Goal: Task Accomplishment & Management: Manage account settings

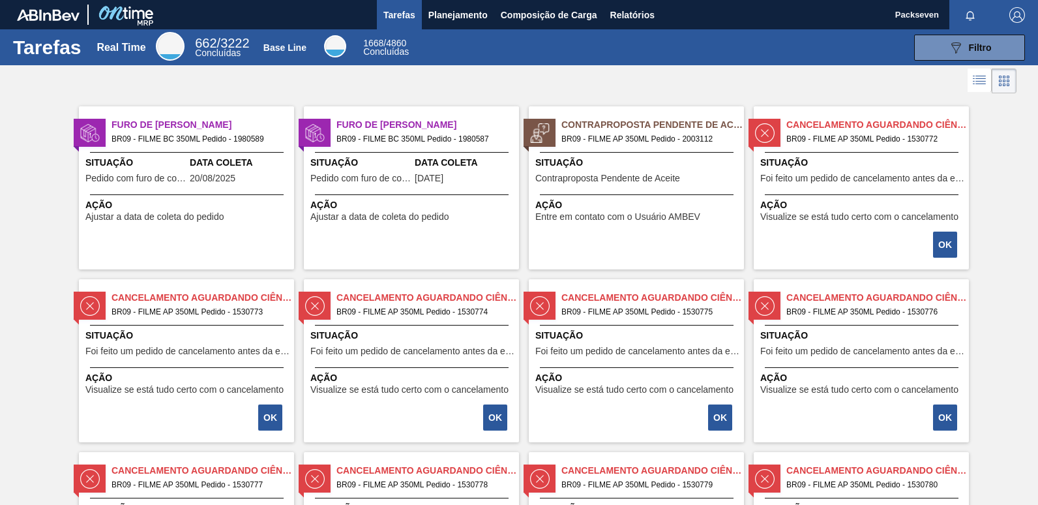
click at [901, 162] on span "Situação" at bounding box center [862, 163] width 205 height 14
click at [632, 132] on span "BR09 - FILME AP 350ML Pedido - 2003112" at bounding box center [647, 139] width 172 height 14
click at [375, 134] on span "BR09 - FILME BC 350ML Pedido - 1980587" at bounding box center [422, 139] width 172 height 14
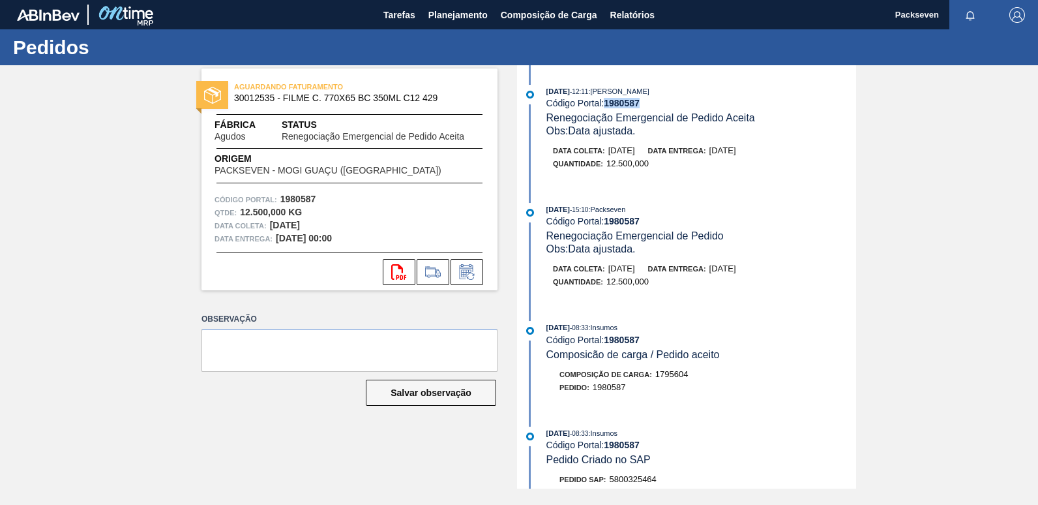
drag, startPoint x: 607, startPoint y: 102, endPoint x: 674, endPoint y: 103, distance: 67.1
click at [674, 103] on div "Código Portal: 1980587" at bounding box center [701, 103] width 310 height 10
copy strong "1980587"
click at [612, 105] on strong "1980587" at bounding box center [622, 103] width 36 height 10
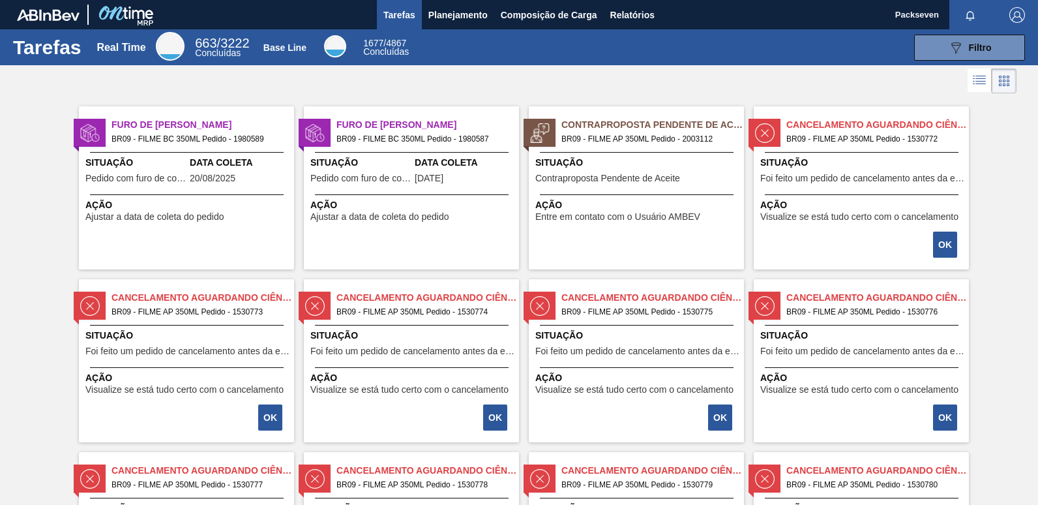
click at [196, 126] on span "Furo de Coleta" at bounding box center [202, 125] width 183 height 14
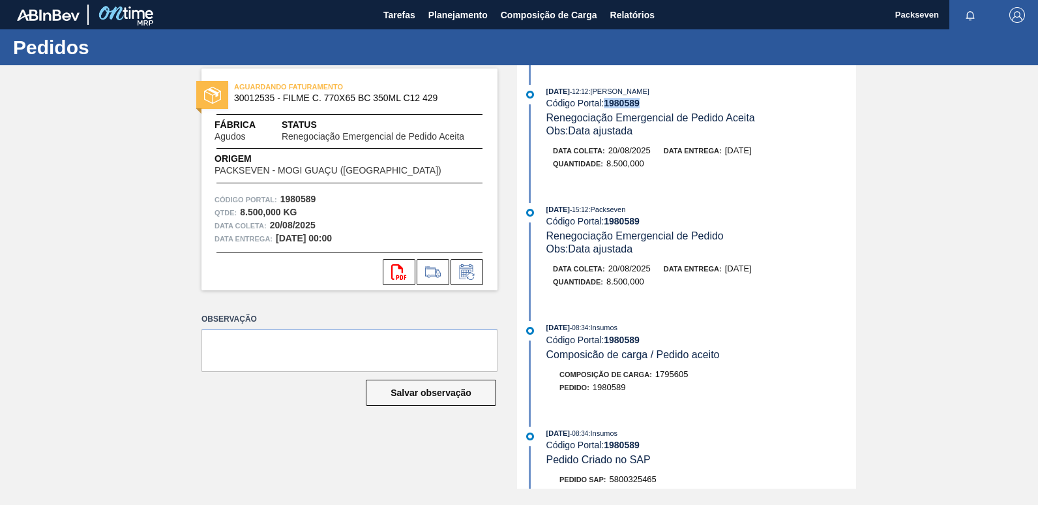
drag, startPoint x: 606, startPoint y: 101, endPoint x: 671, endPoint y: 107, distance: 65.5
click at [671, 107] on div "Código Portal: 1980589" at bounding box center [701, 103] width 310 height 10
click at [414, 11] on span "Tarefas" at bounding box center [399, 15] width 32 height 16
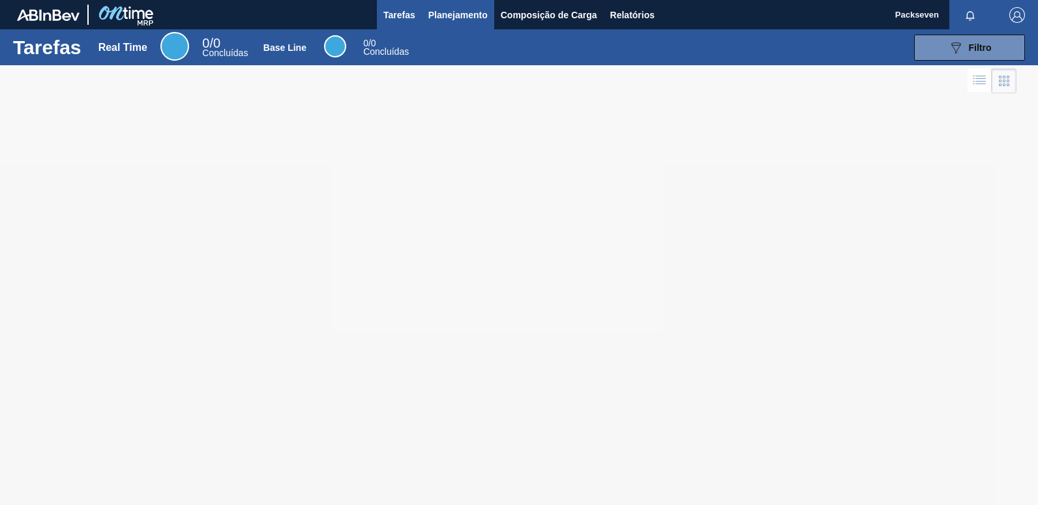
click at [458, 12] on span "Planejamento" at bounding box center [457, 15] width 59 height 16
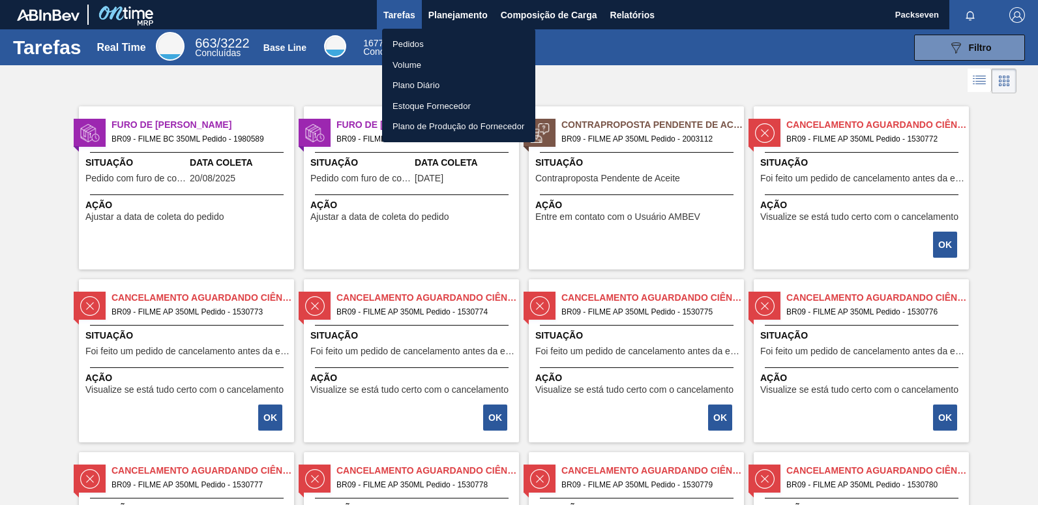
click at [416, 41] on li "Pedidos" at bounding box center [458, 44] width 153 height 21
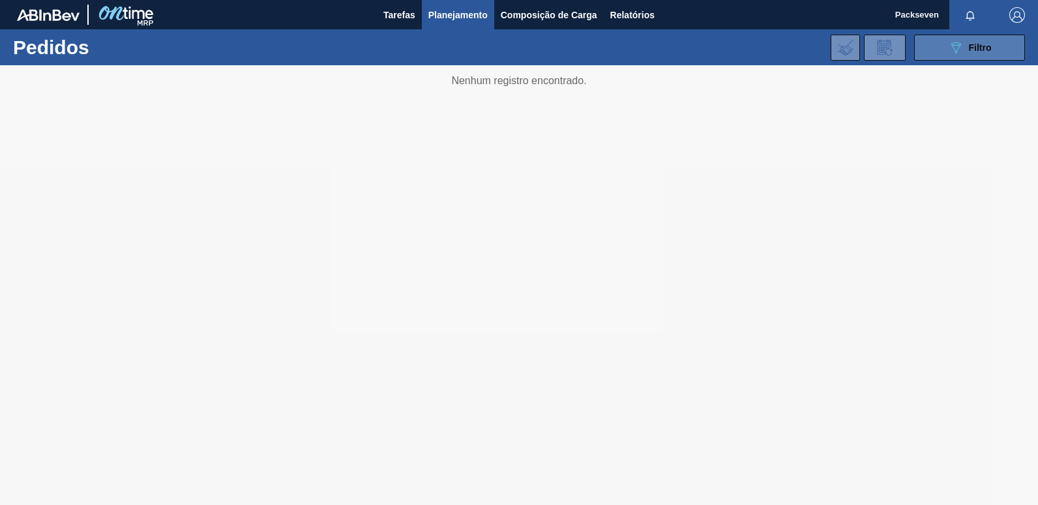
click at [953, 51] on icon "089F7B8B-B2A5-4AFE-B5C0-19BA573D28AC" at bounding box center [956, 48] width 16 height 16
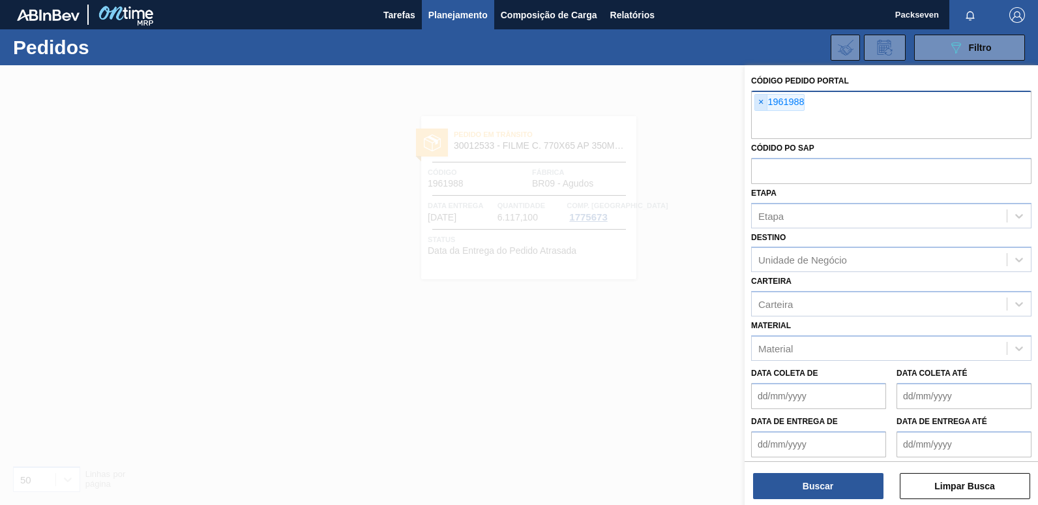
click at [760, 99] on span "×" at bounding box center [761, 103] width 12 height 16
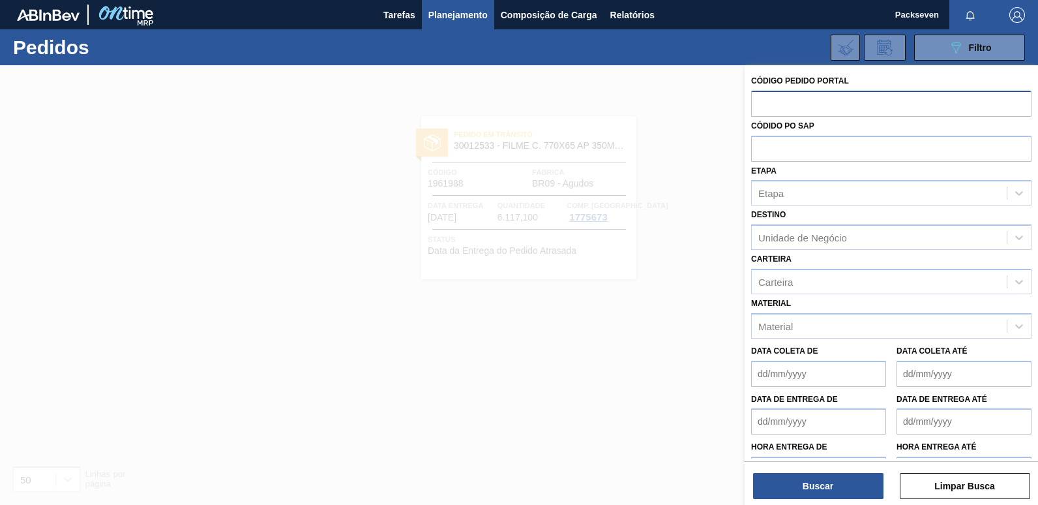
click at [795, 104] on input "text" at bounding box center [891, 103] width 280 height 25
type input "1985230"
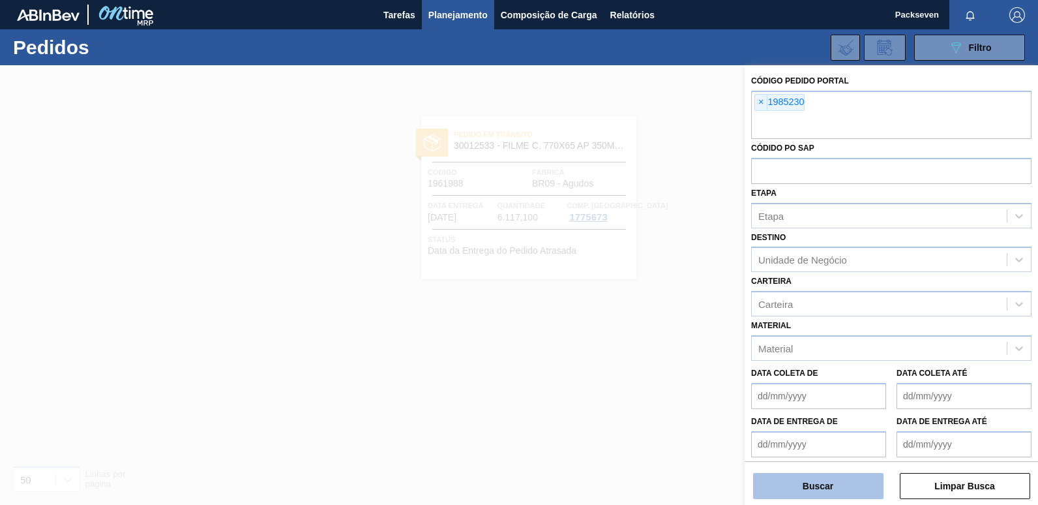
click at [806, 478] on button "Buscar" at bounding box center [818, 486] width 130 height 26
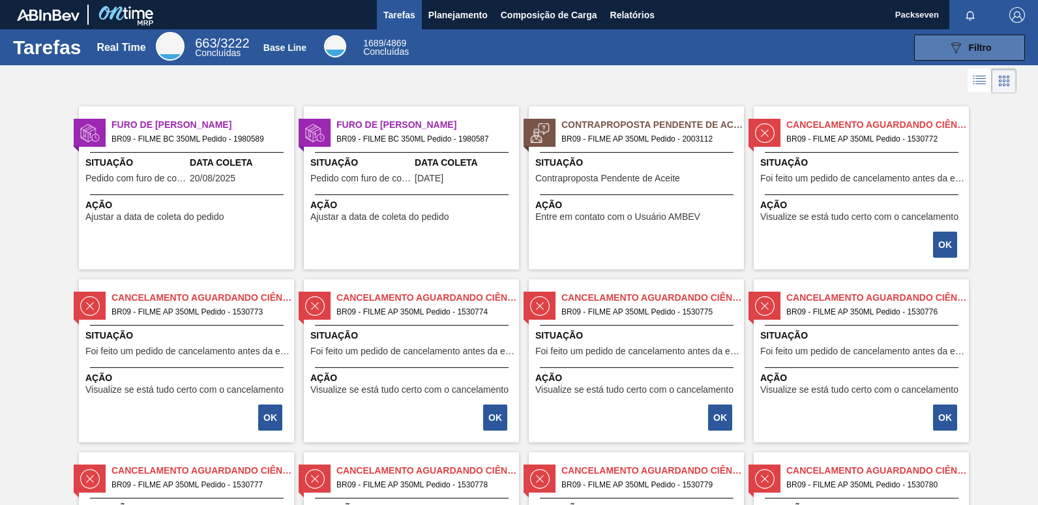
click at [979, 48] on span "Filtro" at bounding box center [980, 47] width 23 height 10
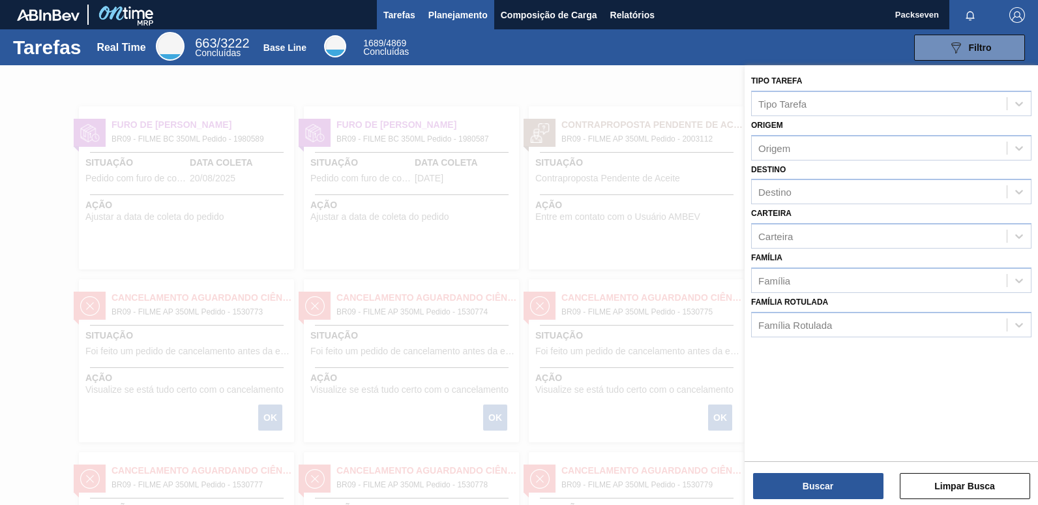
click at [465, 10] on span "Planejamento" at bounding box center [457, 15] width 59 height 16
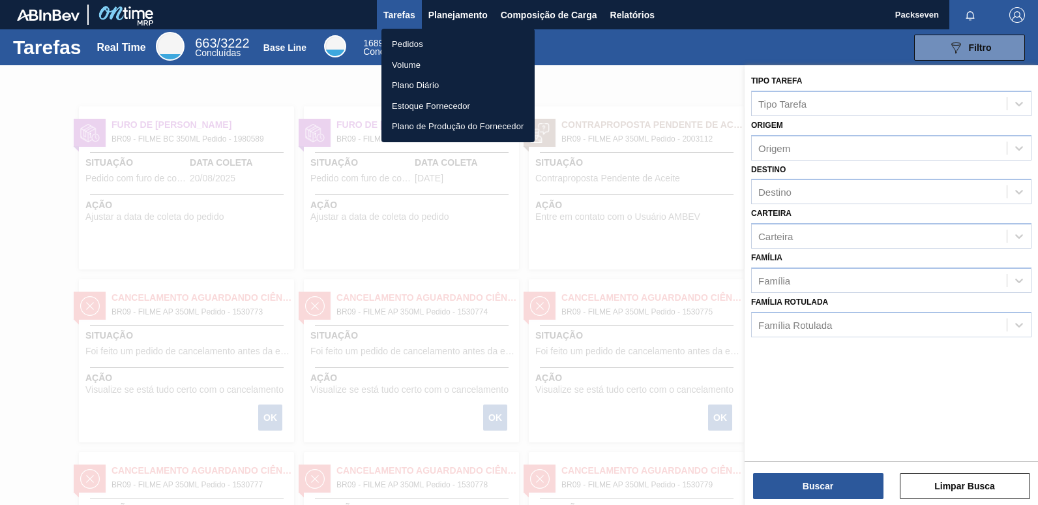
click at [440, 40] on li "Pedidos" at bounding box center [457, 44] width 153 height 21
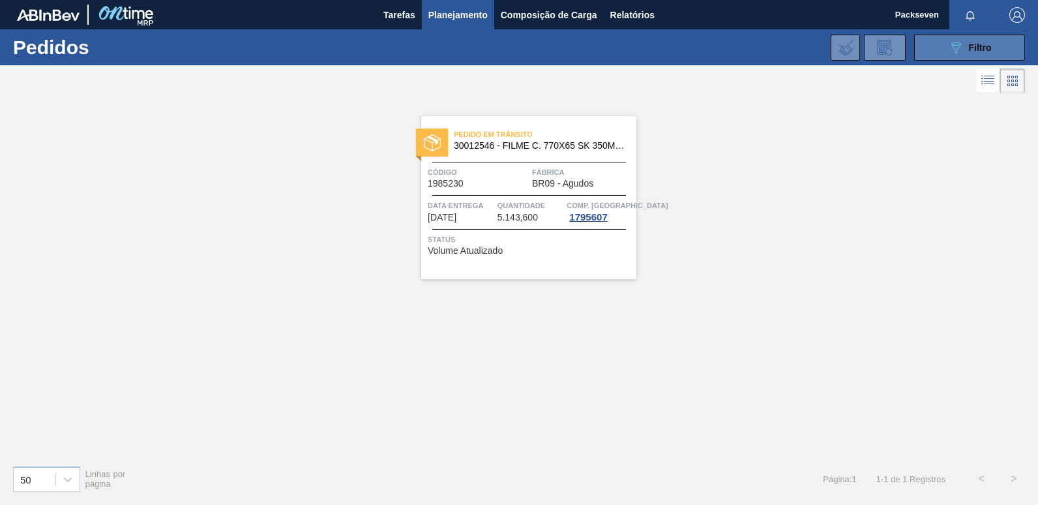
click at [988, 50] on span "Filtro" at bounding box center [980, 47] width 23 height 10
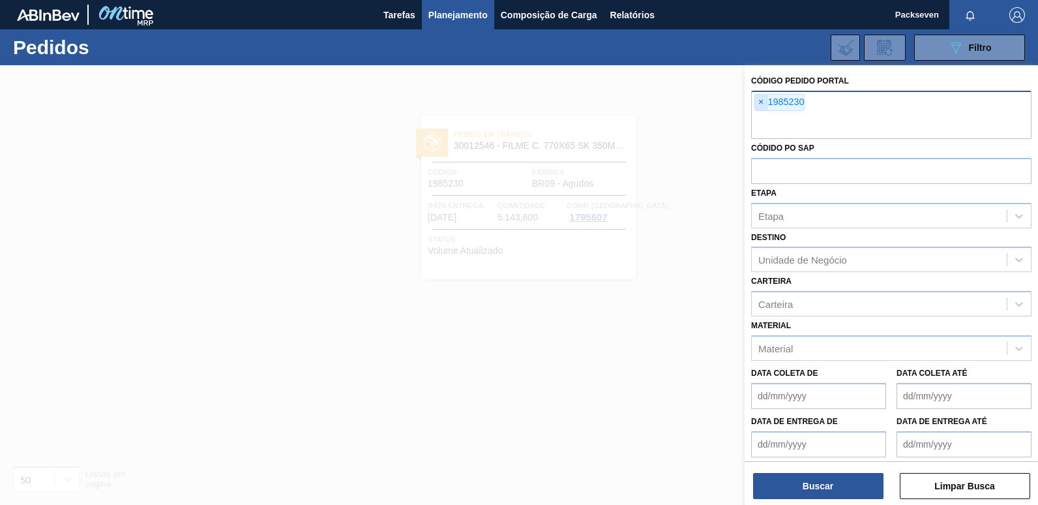
click at [757, 103] on span "×" at bounding box center [761, 103] width 12 height 16
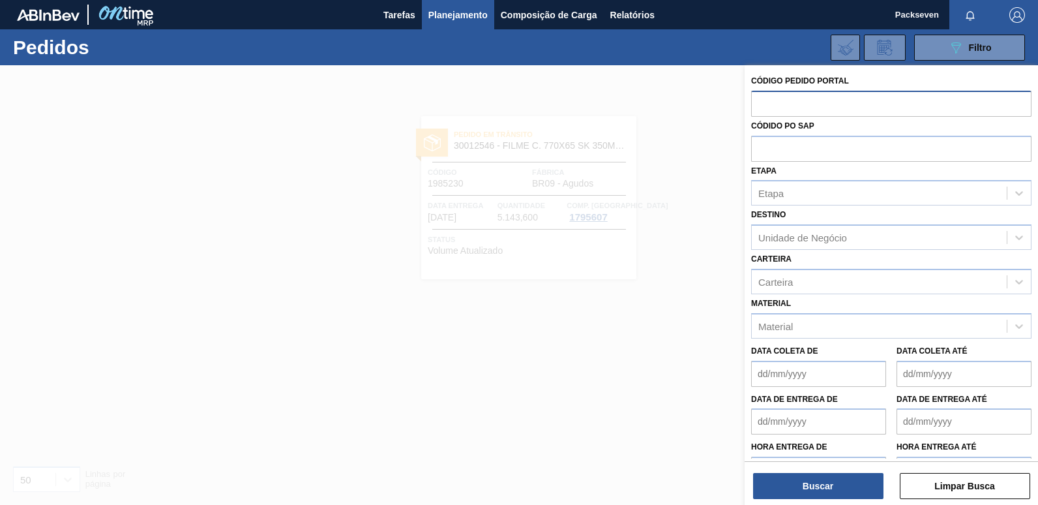
click at [778, 109] on input "text" at bounding box center [891, 103] width 280 height 25
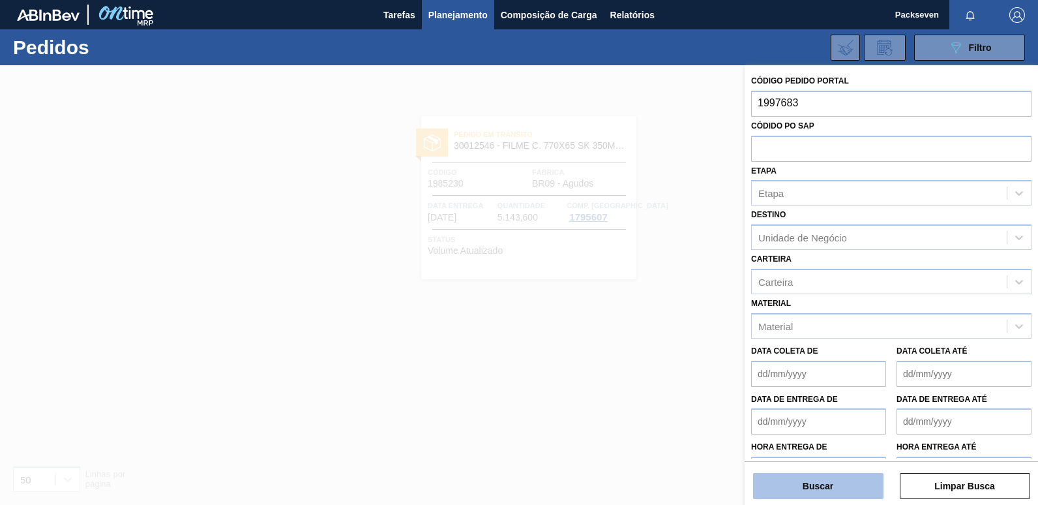
type input "1997683"
click at [849, 478] on button "Buscar" at bounding box center [818, 486] width 130 height 26
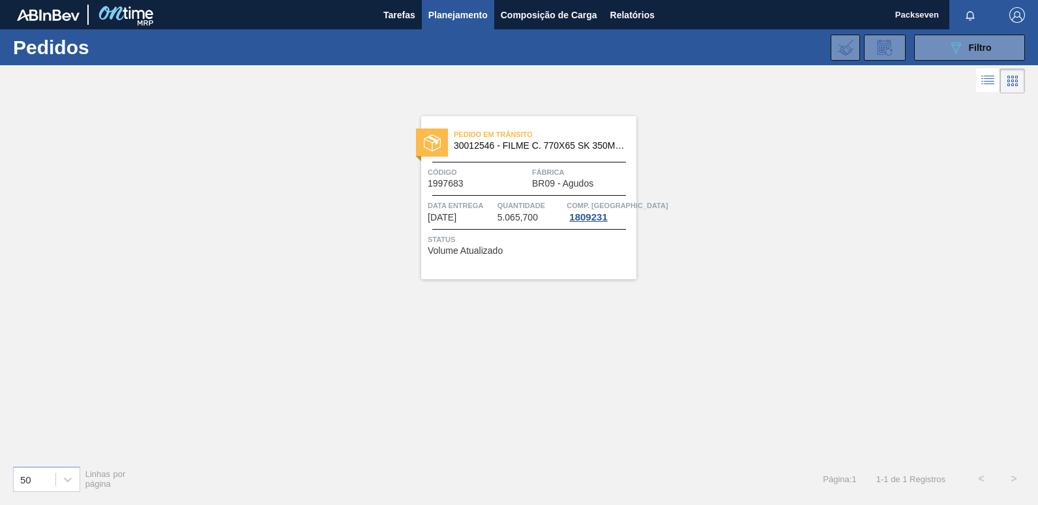
click at [493, 218] on div "Data entrega 27/08/2025" at bounding box center [461, 210] width 66 height 23
click at [496, 215] on div "Data entrega 27/08/2025 Quantidade 5.065,700 Comp. Carga 1809231" at bounding box center [528, 210] width 215 height 23
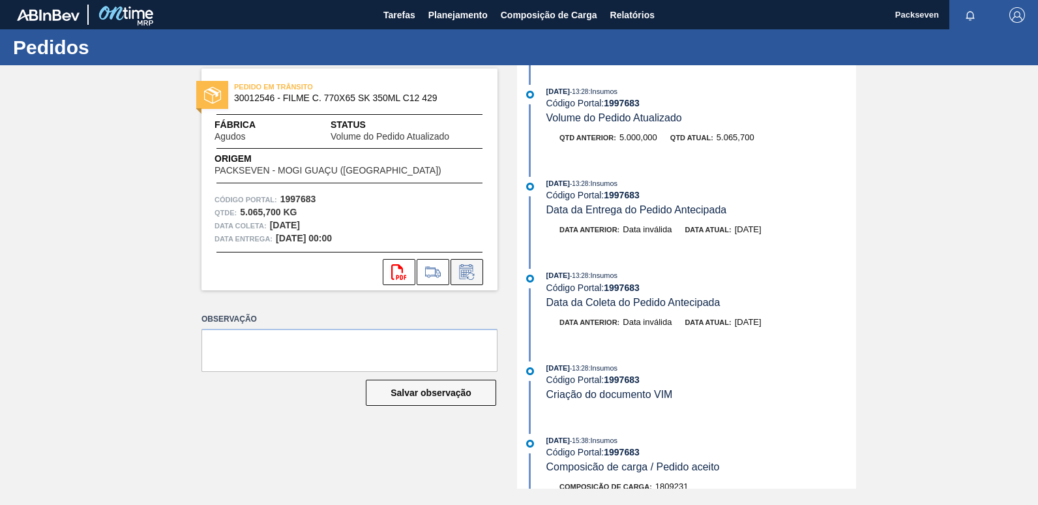
click at [482, 266] on button at bounding box center [466, 272] width 33 height 26
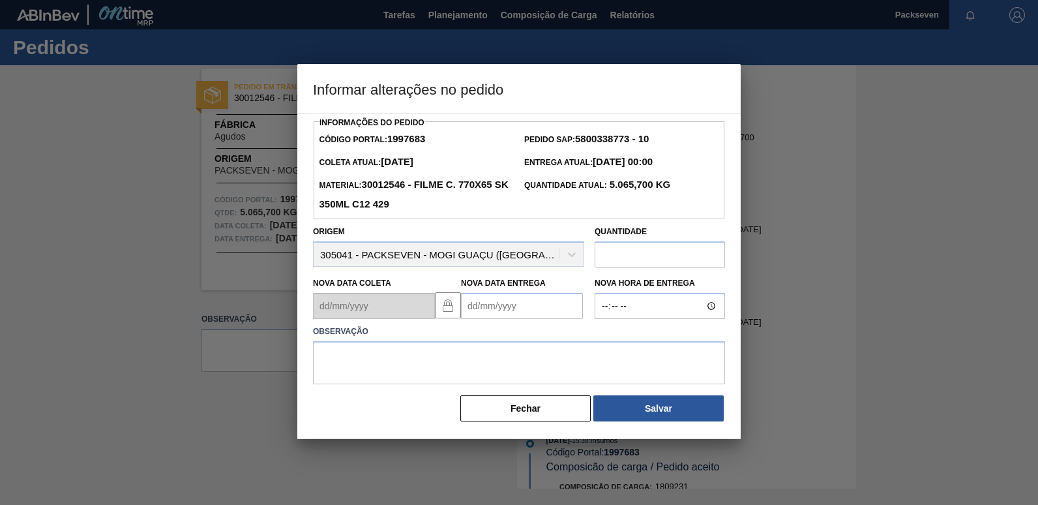
click at [479, 310] on Entrega1997683 "Nova Data Entrega" at bounding box center [522, 306] width 122 height 26
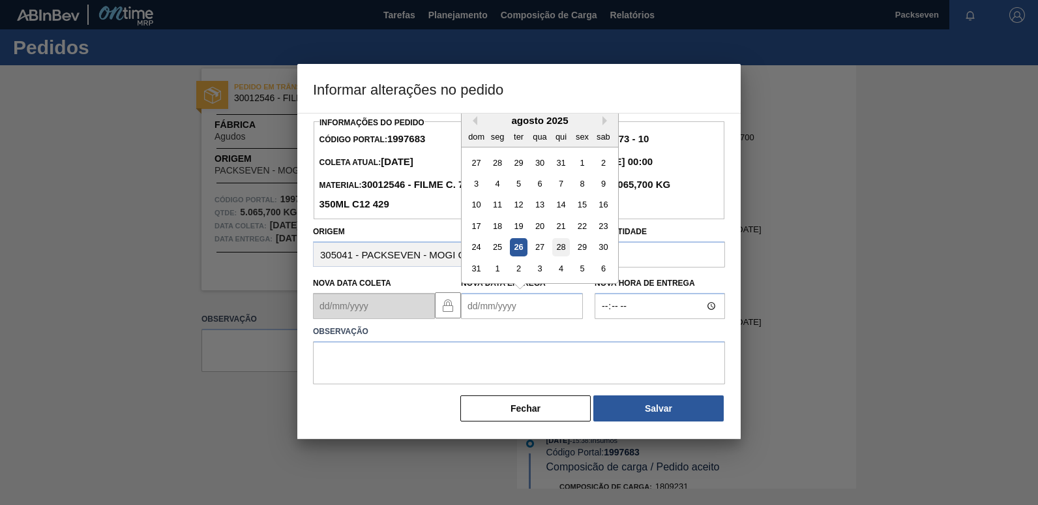
click at [564, 246] on div "28" at bounding box center [561, 248] width 18 height 18
type Entrega1997683 "28/08/2025"
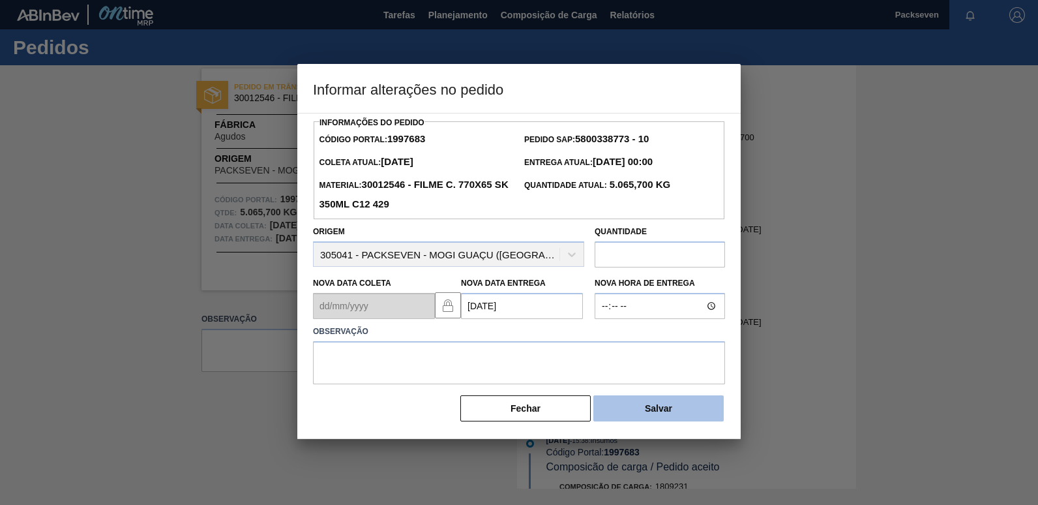
click at [670, 409] on button "Salvar" at bounding box center [658, 408] width 130 height 26
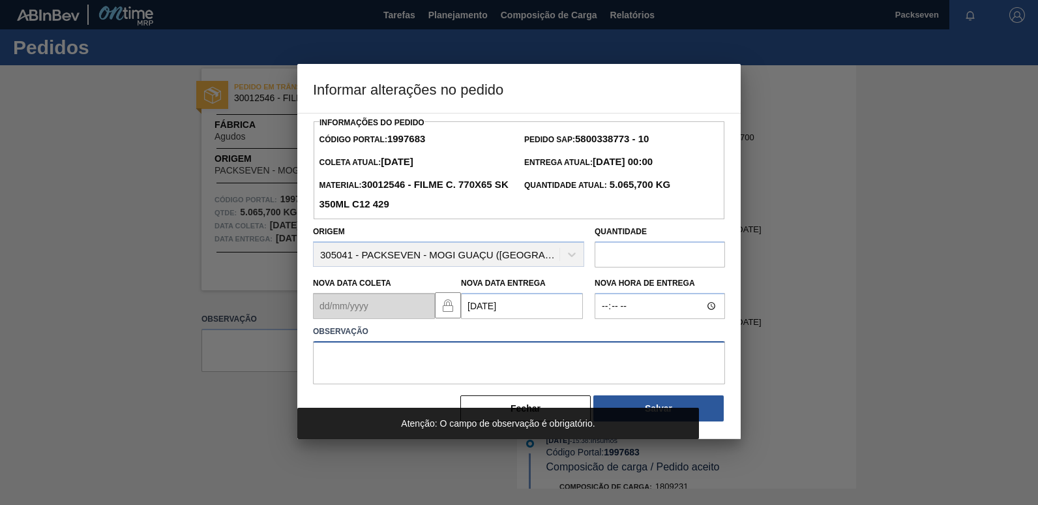
click at [460, 353] on textarea at bounding box center [519, 362] width 412 height 43
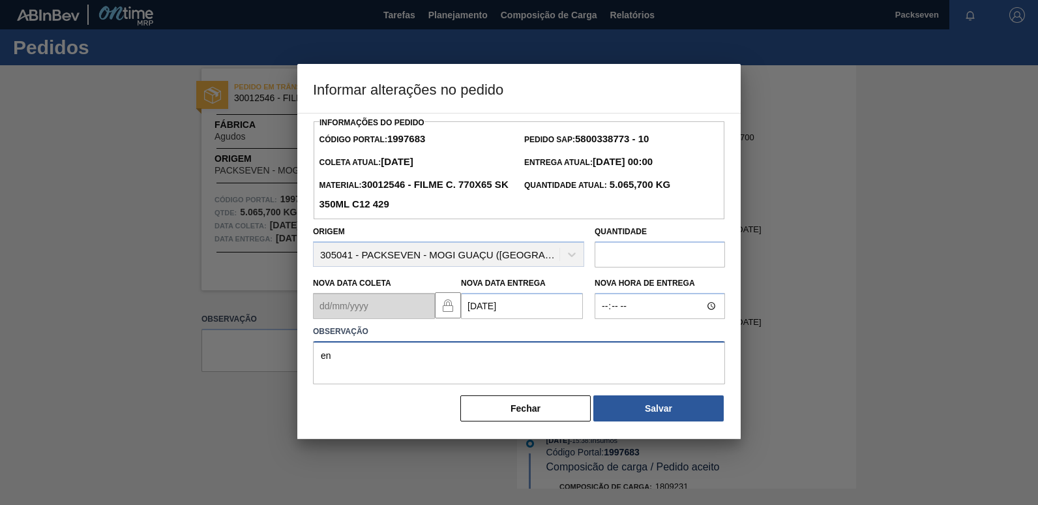
type textarea "e"
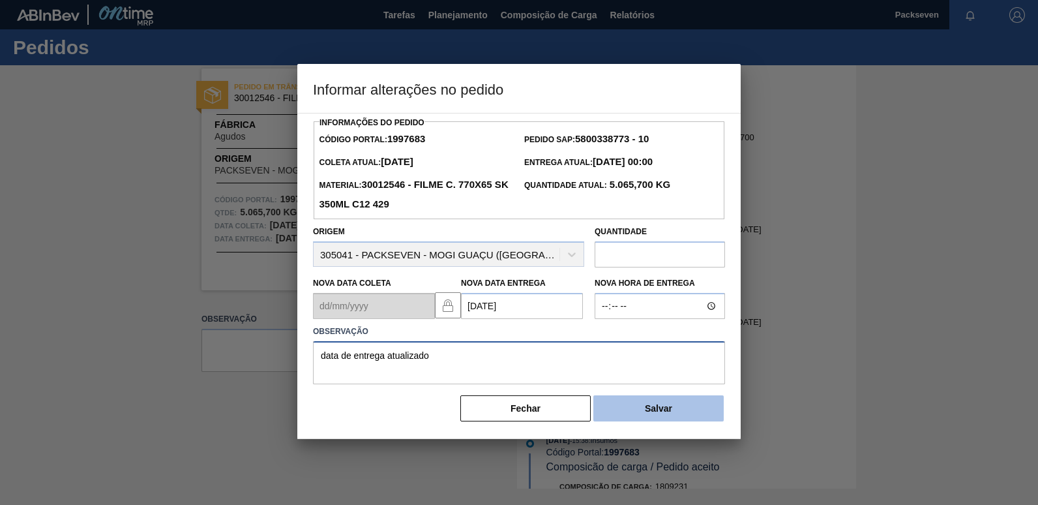
type textarea "data de entrega atualizado"
click at [643, 415] on button "Salvar" at bounding box center [658, 408] width 130 height 26
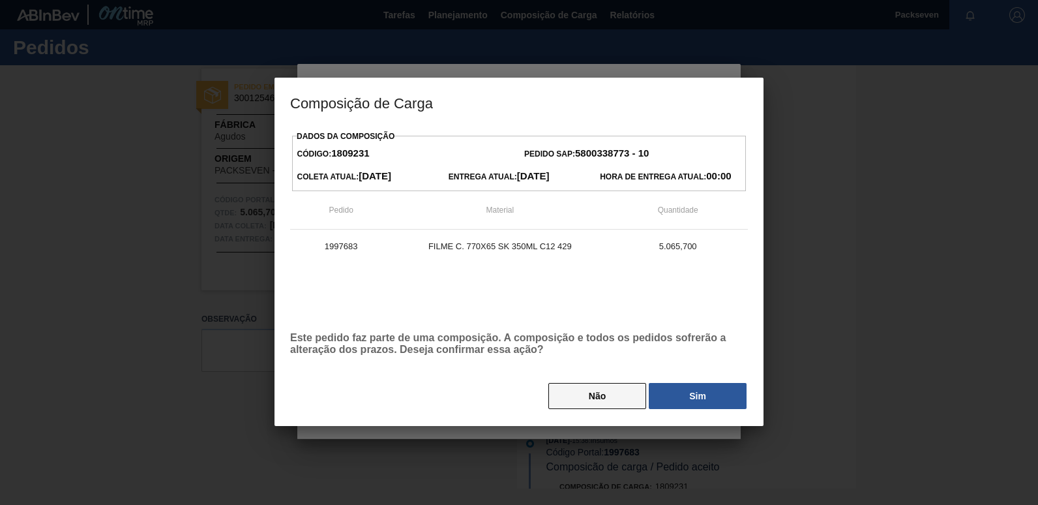
click at [605, 390] on button "Não" at bounding box center [597, 396] width 98 height 26
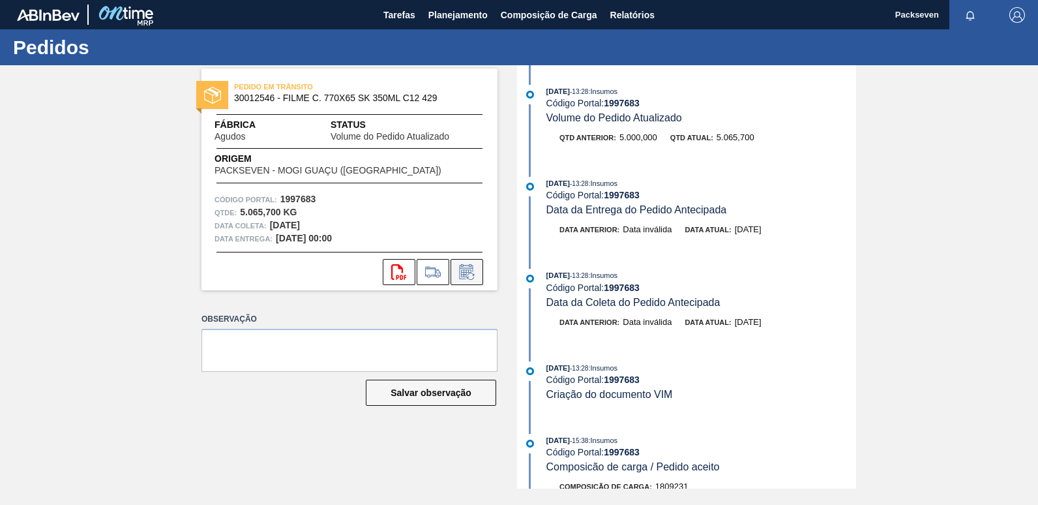
click at [467, 270] on icon at bounding box center [466, 272] width 21 height 16
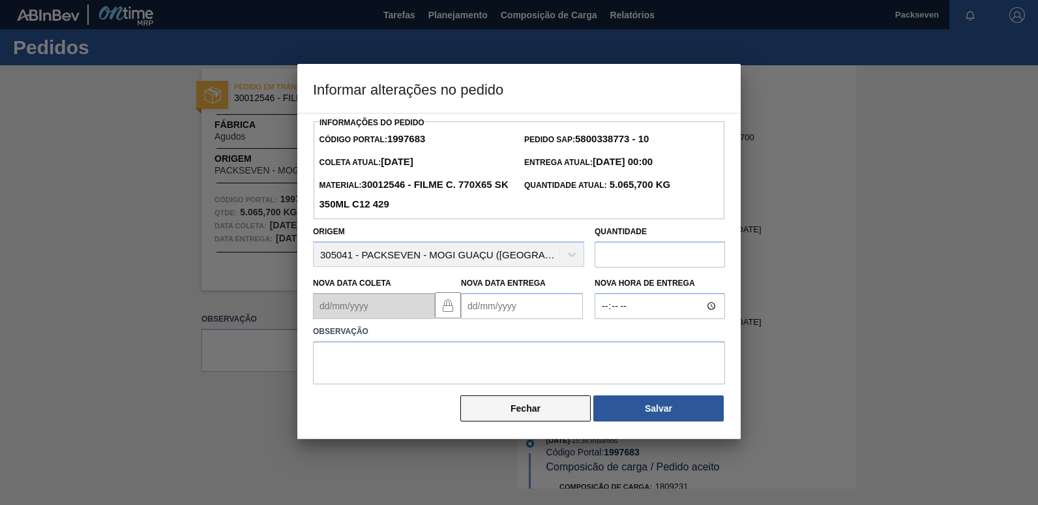
click at [517, 417] on button "Fechar" at bounding box center [525, 408] width 130 height 26
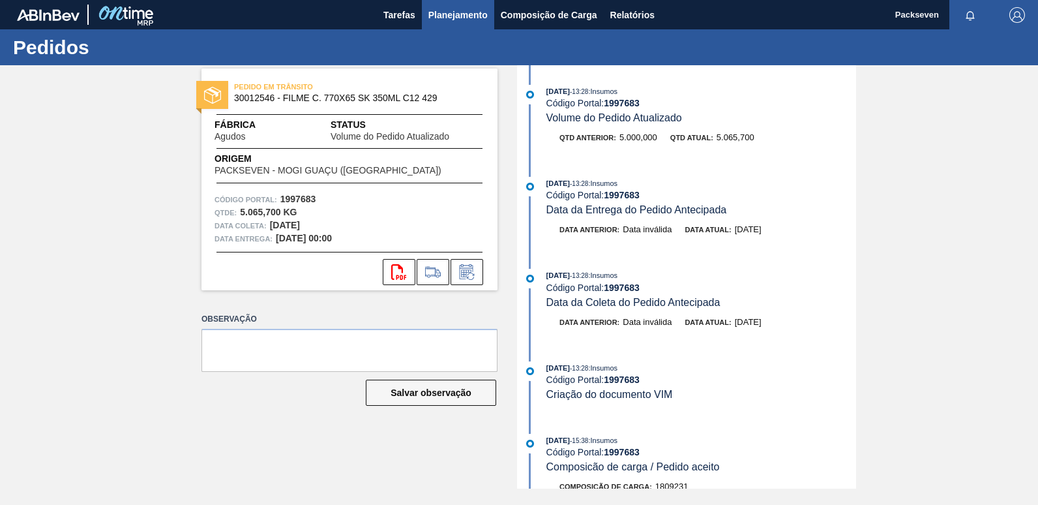
click at [469, 14] on span "Planejamento" at bounding box center [457, 15] width 59 height 16
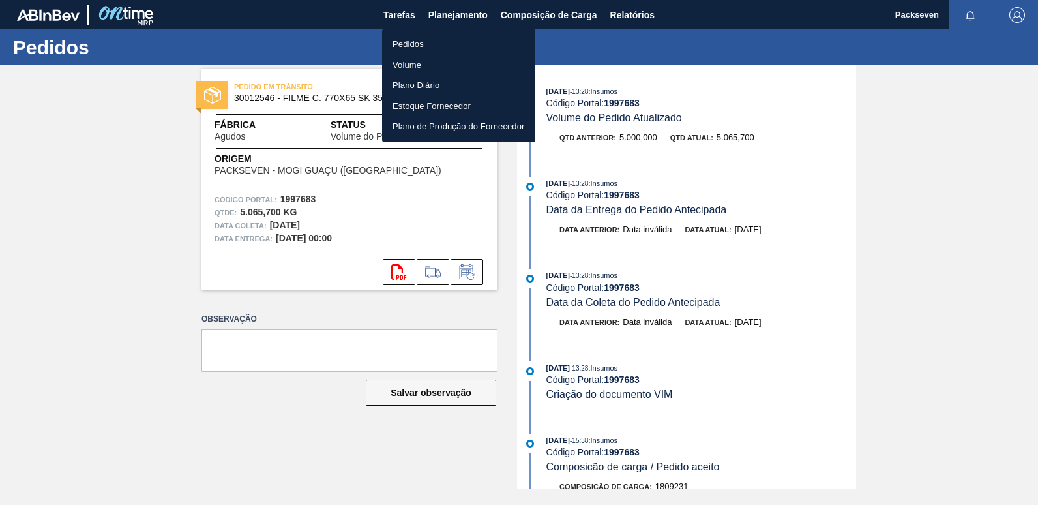
click at [434, 40] on li "Pedidos" at bounding box center [458, 44] width 153 height 21
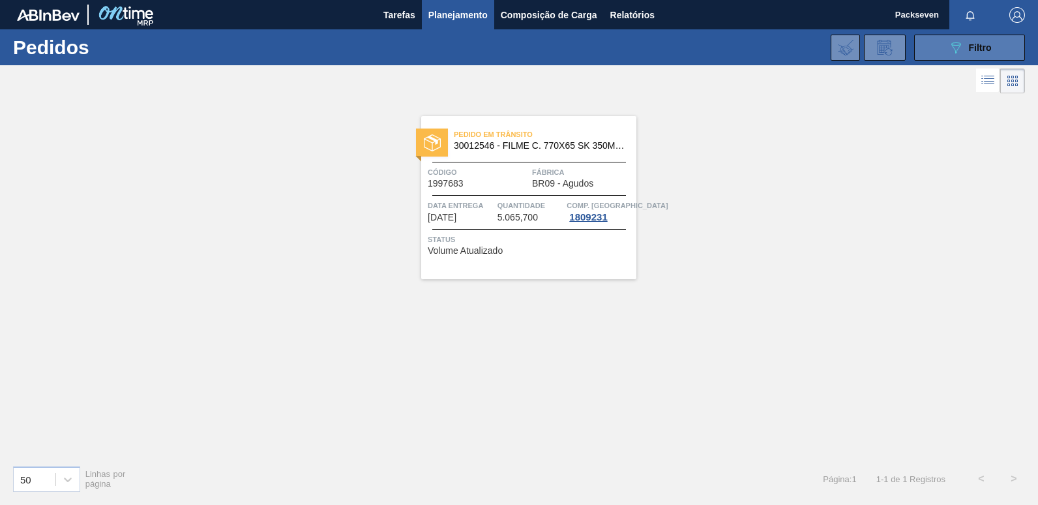
click at [990, 44] on span "Filtro" at bounding box center [980, 47] width 23 height 10
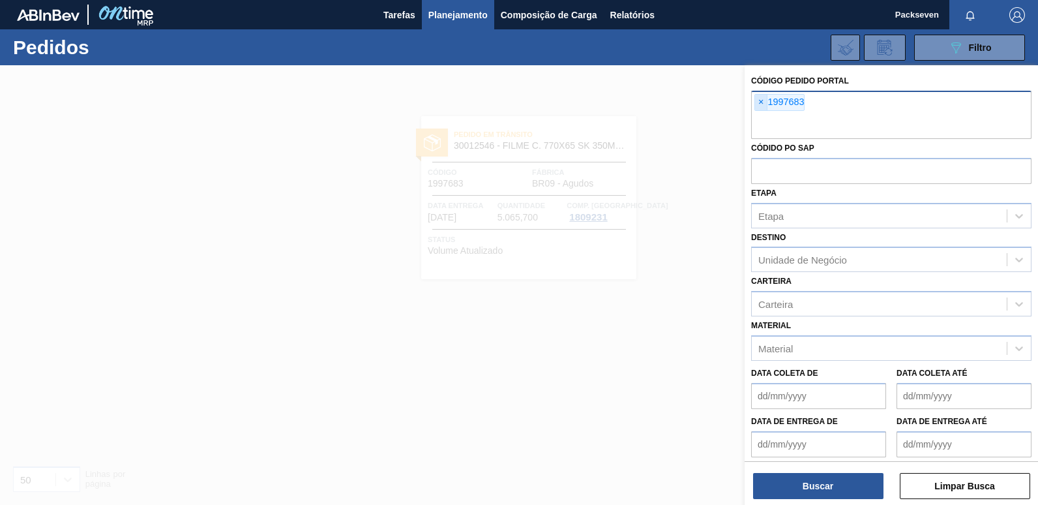
click at [759, 106] on span "×" at bounding box center [761, 103] width 12 height 16
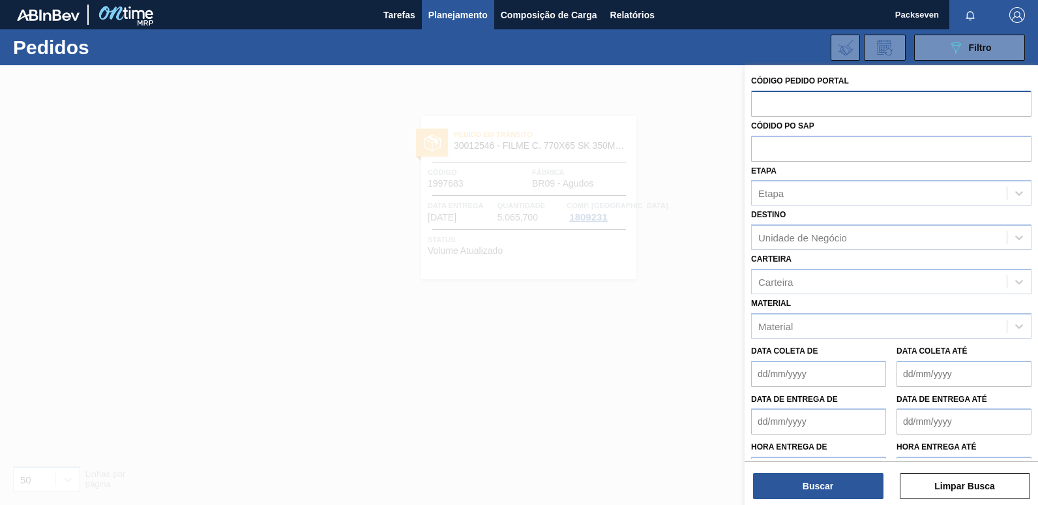
click at [774, 100] on input "text" at bounding box center [891, 103] width 280 height 25
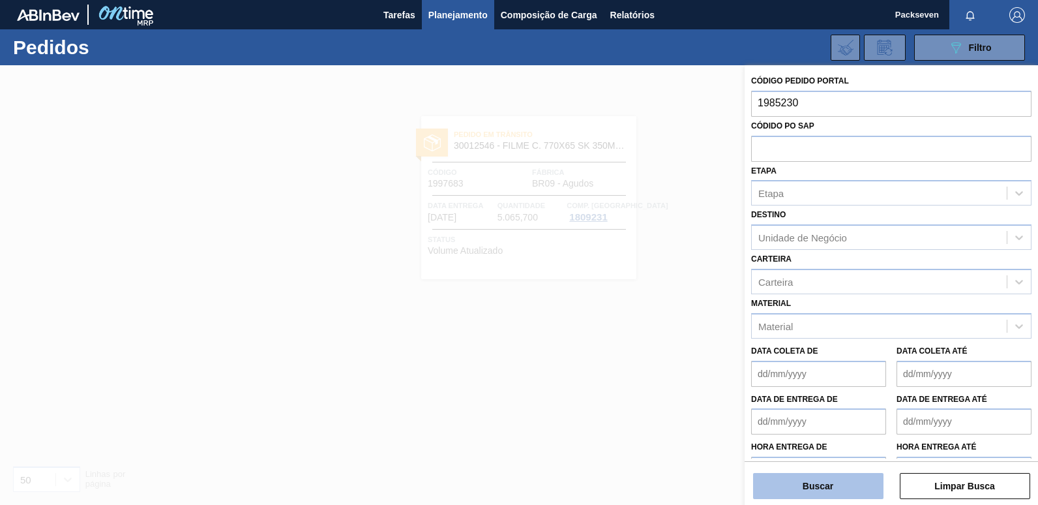
type input "1985230"
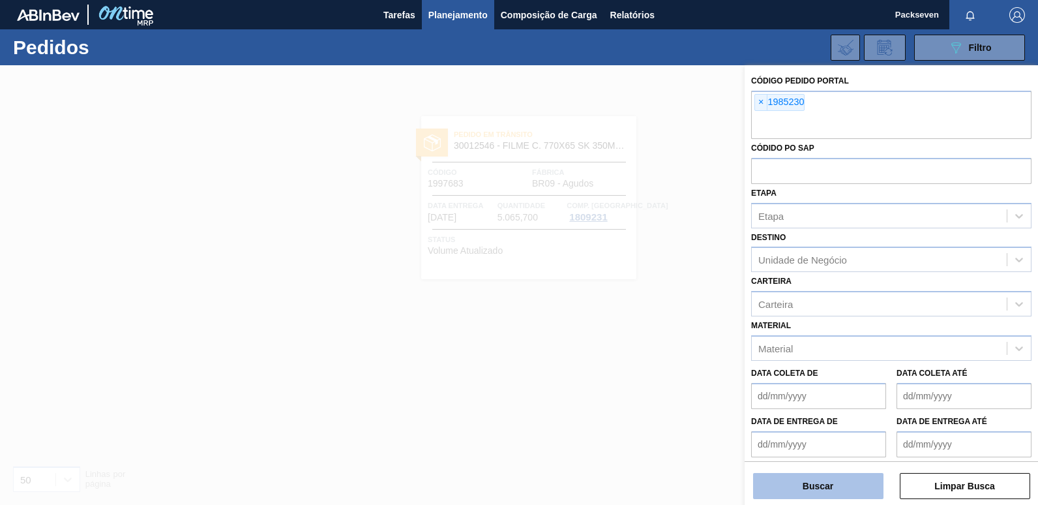
click at [819, 476] on button "Buscar" at bounding box center [818, 486] width 130 height 26
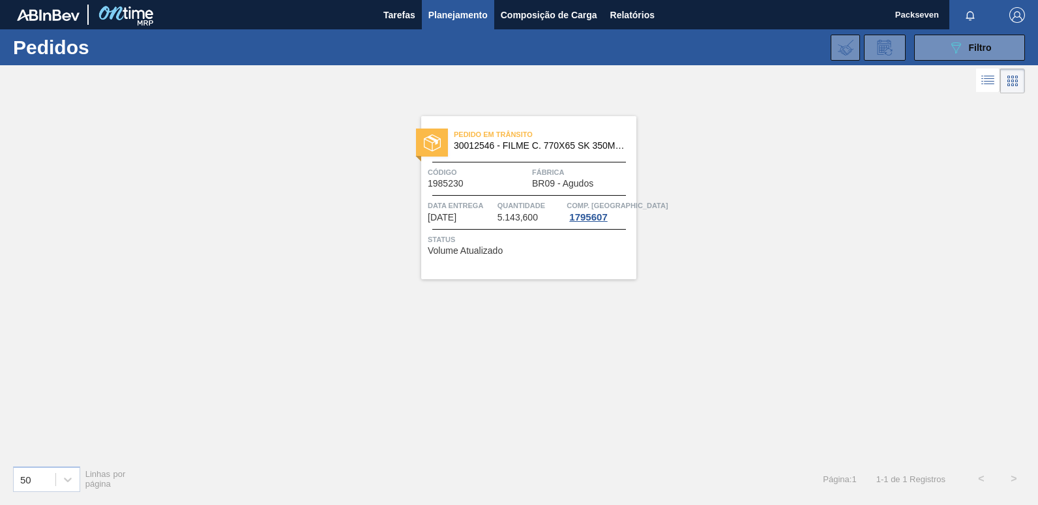
click at [456, 211] on span "Data entrega" at bounding box center [461, 205] width 66 height 13
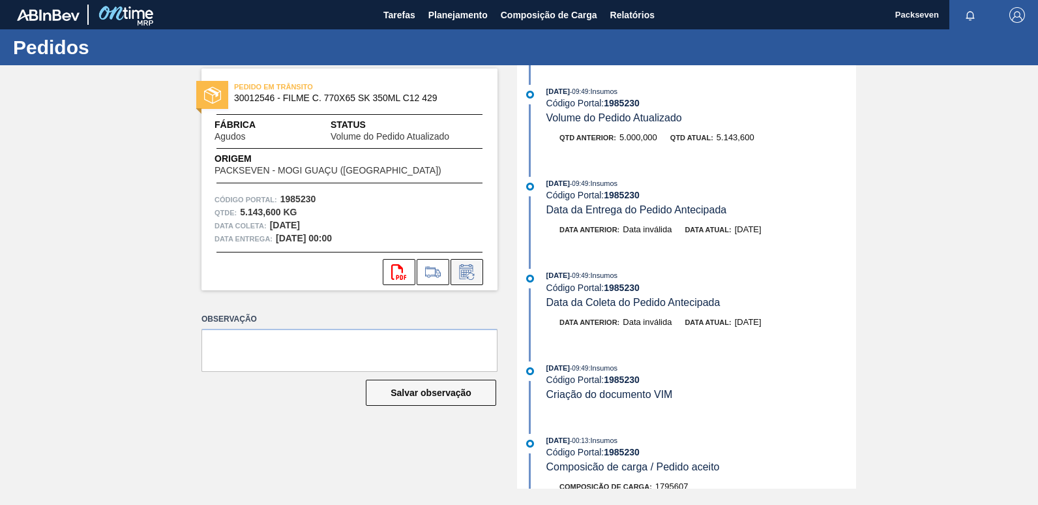
click at [465, 269] on icon at bounding box center [466, 272] width 21 height 16
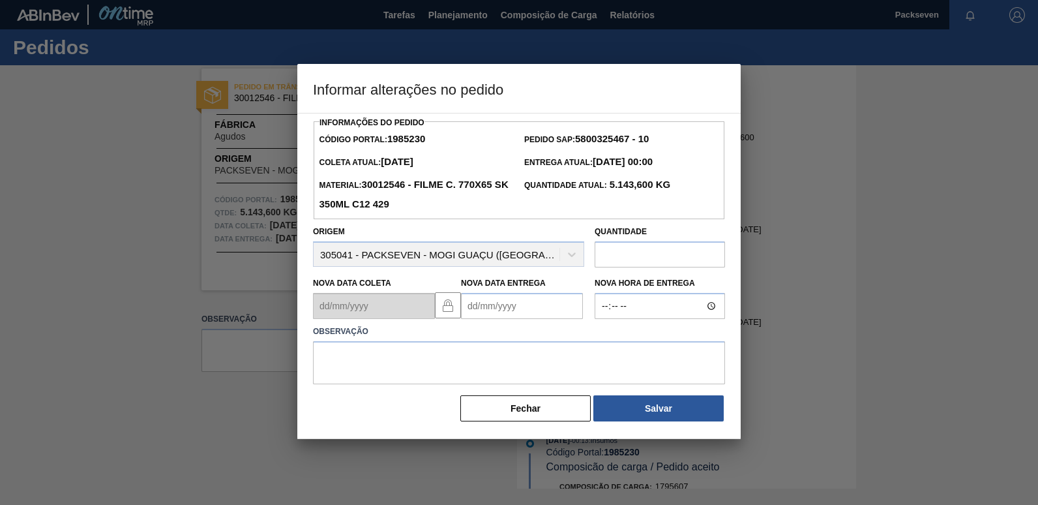
click at [482, 314] on Entrega1985230 "Nova Data Entrega" at bounding box center [522, 306] width 122 height 26
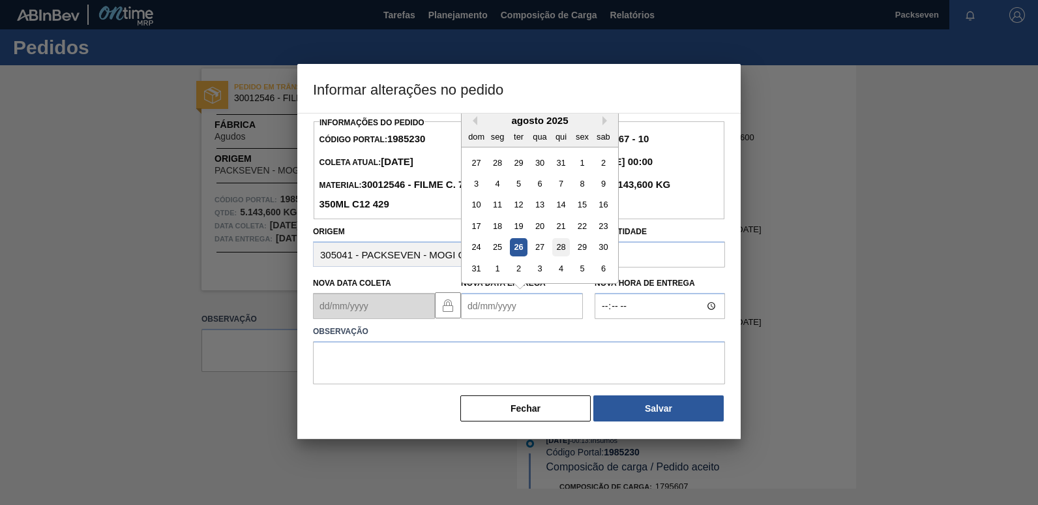
click at [561, 247] on div "28" at bounding box center [561, 248] width 18 height 18
type Entrega1985230 "28/08/2025"
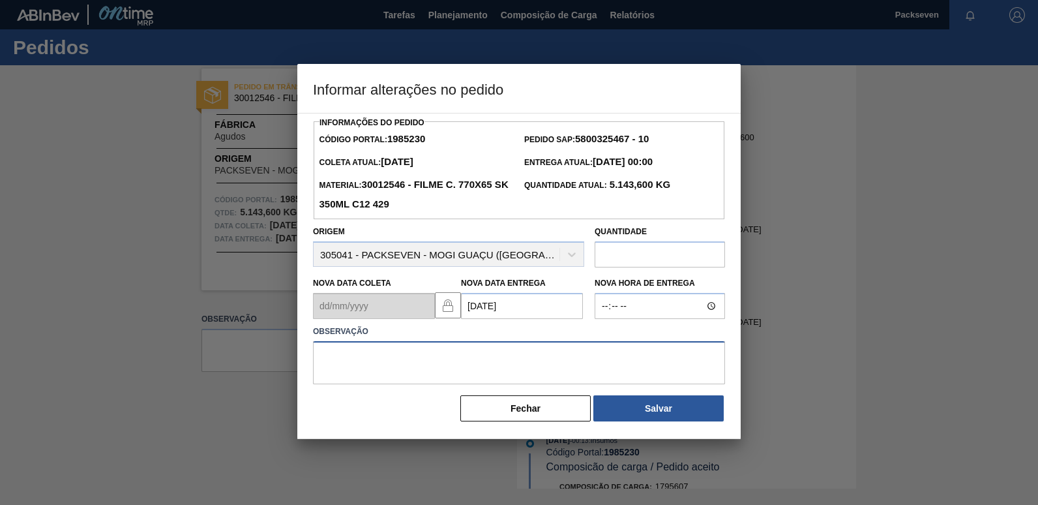
drag, startPoint x: 480, startPoint y: 359, endPoint x: 496, endPoint y: 353, distance: 17.3
click at [480, 359] on textarea at bounding box center [519, 362] width 412 height 43
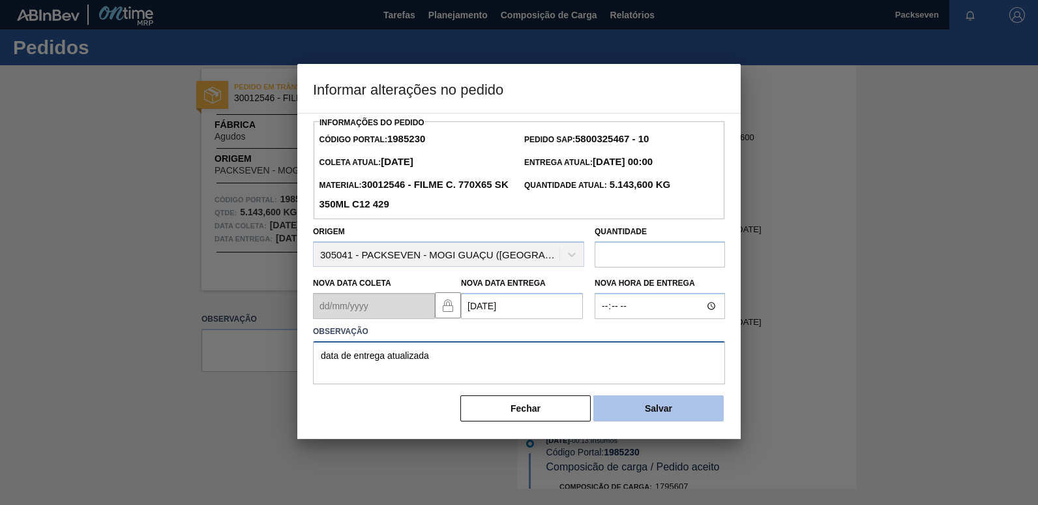
type textarea "data de entrega atualizada"
click at [681, 414] on button "Salvar" at bounding box center [658, 408] width 130 height 26
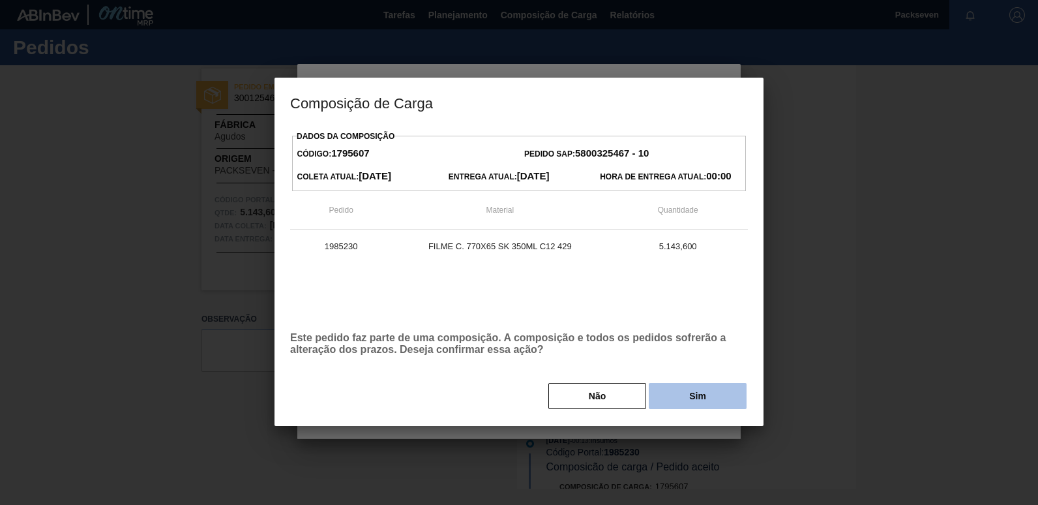
click at [707, 399] on button "Sim" at bounding box center [698, 396] width 98 height 26
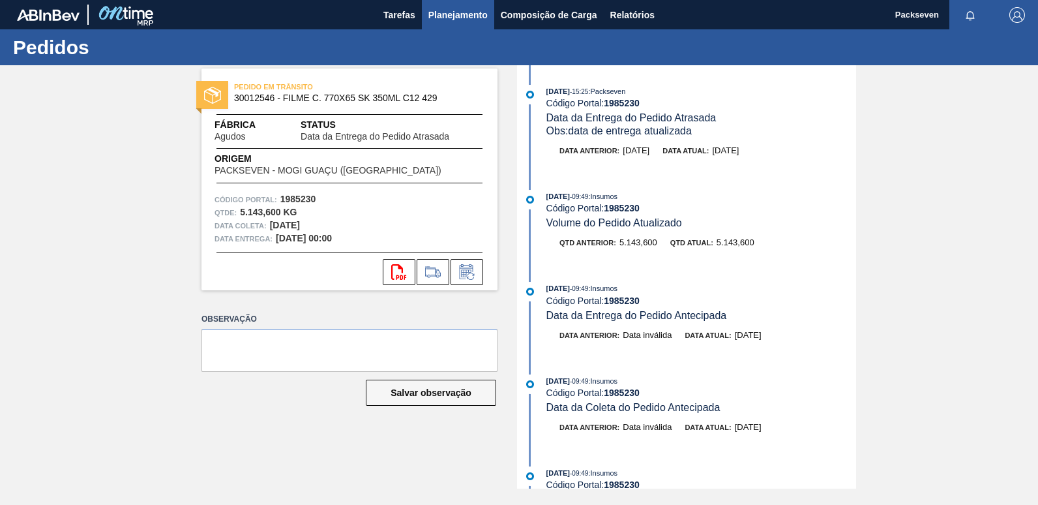
click at [475, 14] on span "Planejamento" at bounding box center [457, 15] width 59 height 16
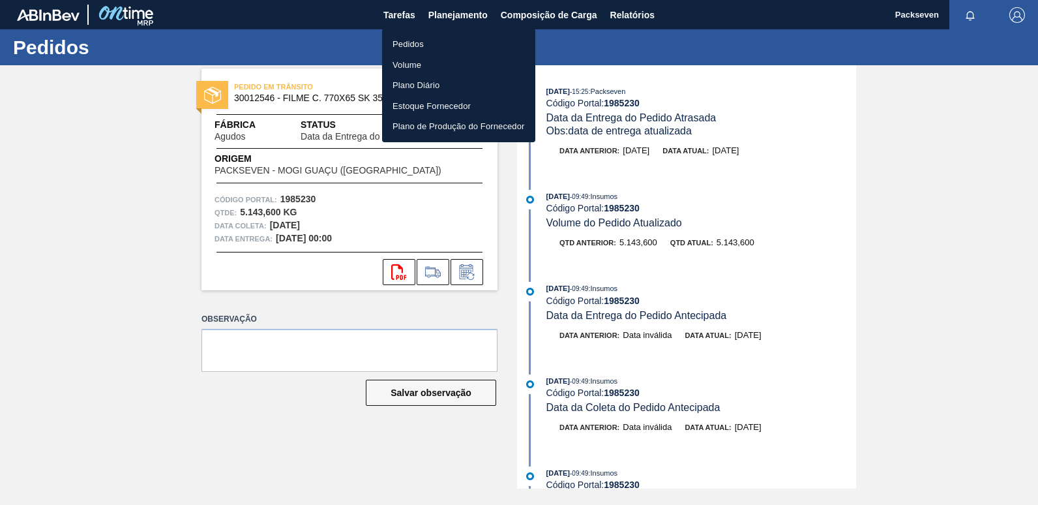
click at [450, 45] on li "Pedidos" at bounding box center [458, 44] width 153 height 21
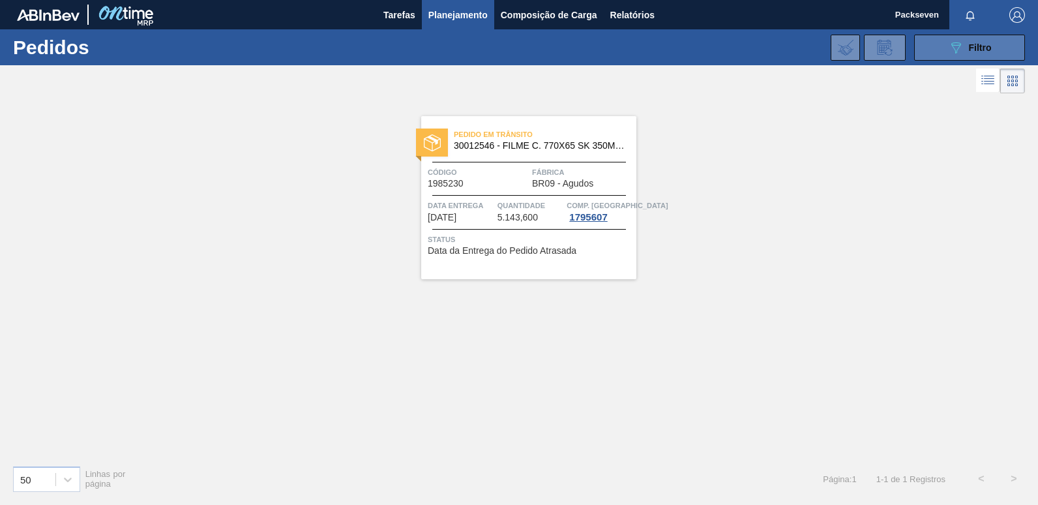
click at [987, 48] on span "Filtro" at bounding box center [980, 47] width 23 height 10
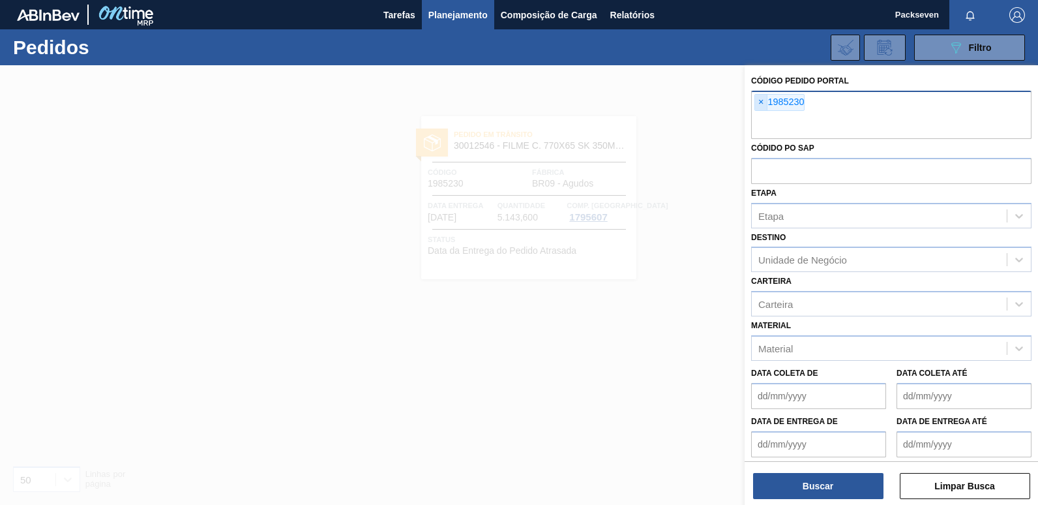
click at [761, 101] on span "×" at bounding box center [761, 103] width 12 height 16
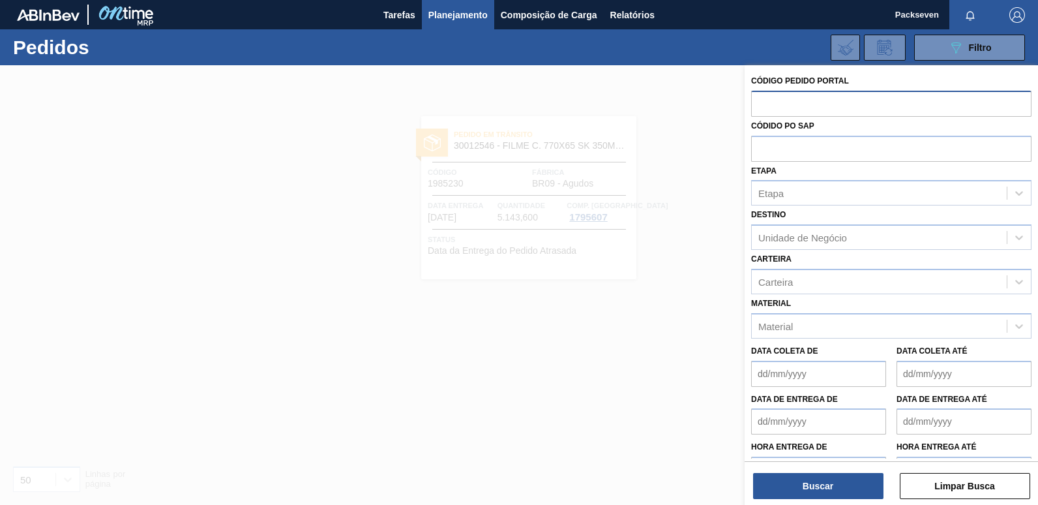
click at [776, 102] on input "text" at bounding box center [891, 103] width 280 height 25
type input "1997683"
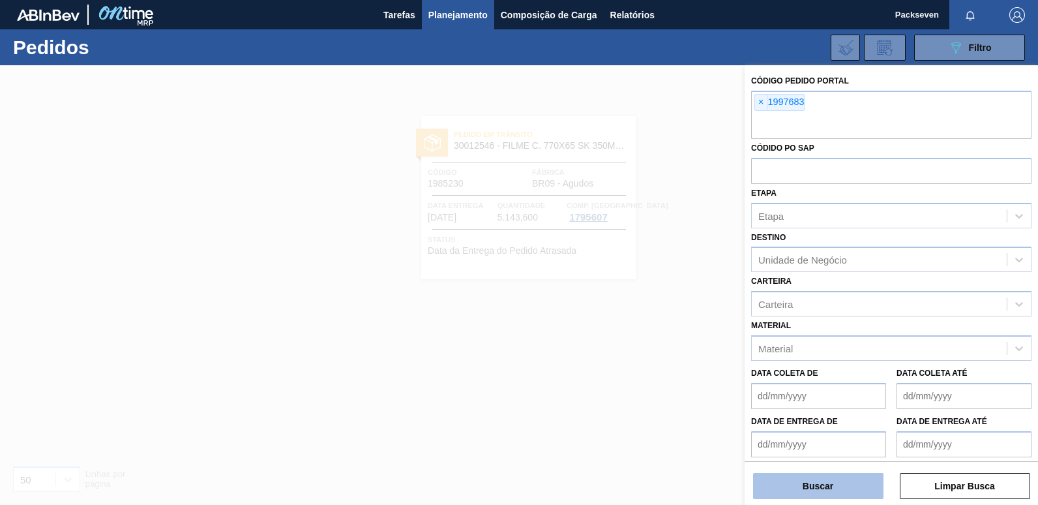
click at [810, 488] on button "Buscar" at bounding box center [818, 486] width 130 height 26
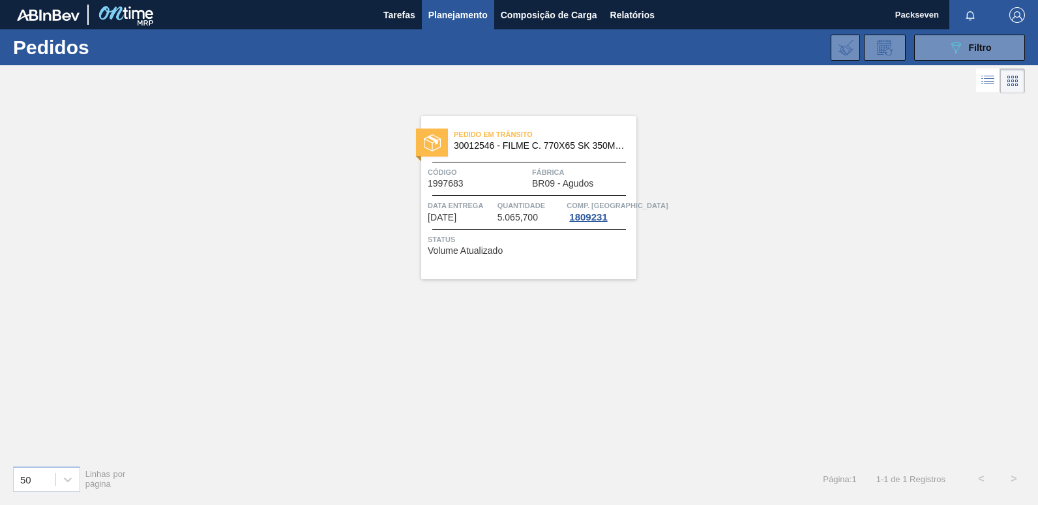
click at [523, 216] on span "5.065,700" at bounding box center [517, 218] width 40 height 10
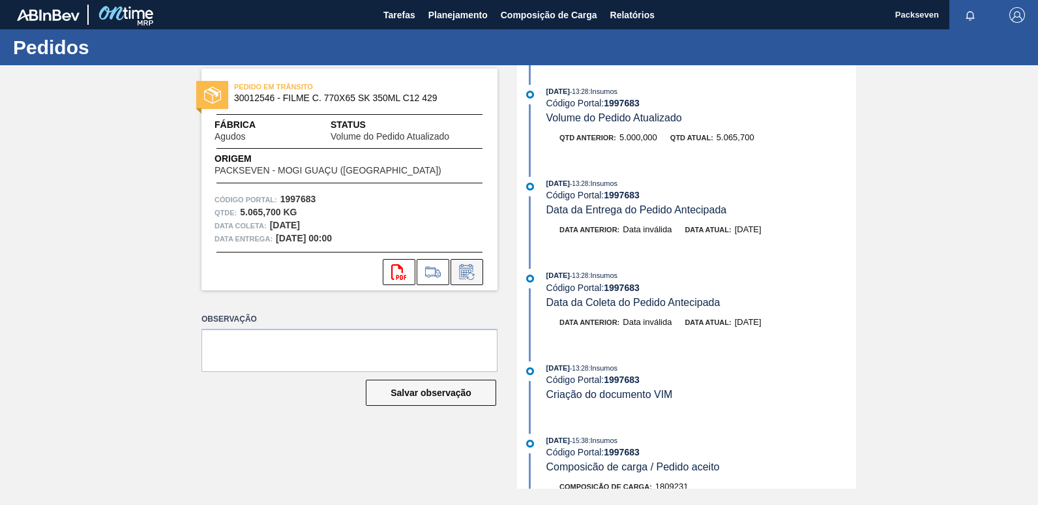
click at [470, 271] on icon at bounding box center [466, 272] width 21 height 16
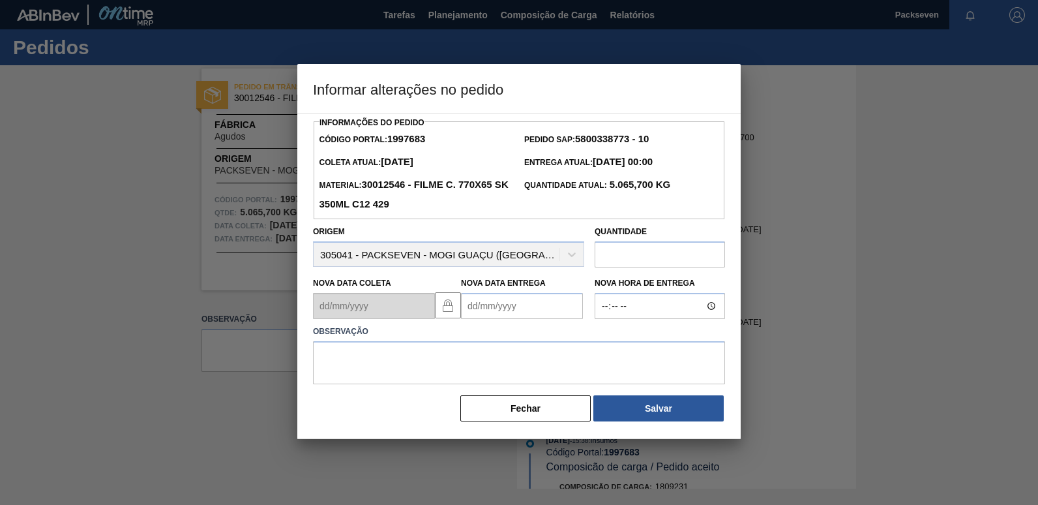
click at [500, 312] on Entrega1997683 "Nova Data Entrega" at bounding box center [522, 306] width 122 height 26
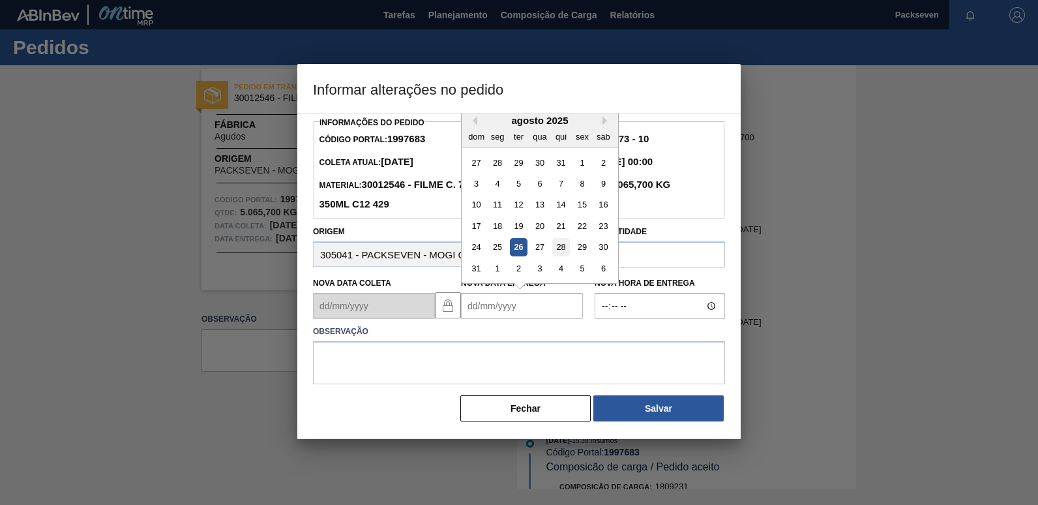
click at [563, 246] on div "28" at bounding box center [561, 248] width 18 height 18
type Entrega1997683 "28/08/2025"
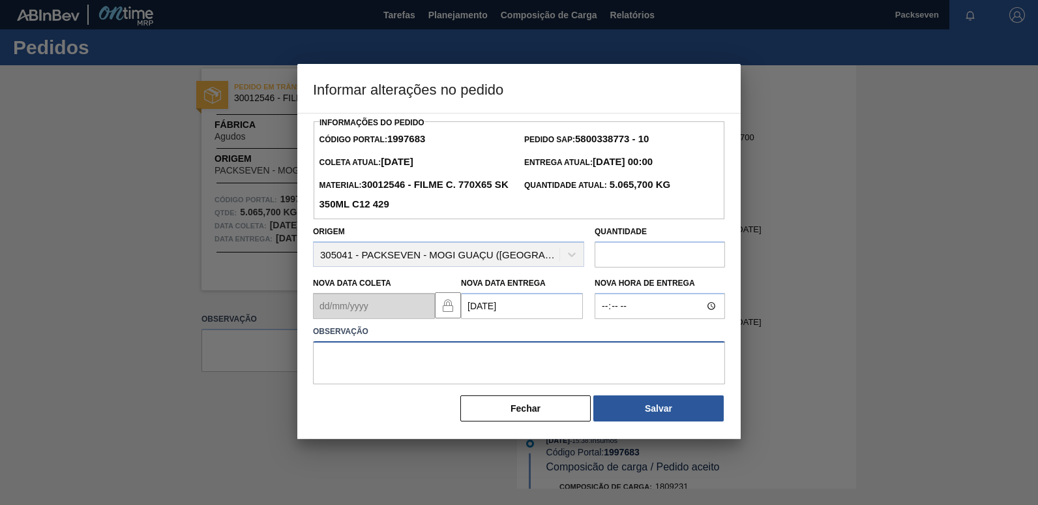
click at [409, 359] on textarea at bounding box center [519, 362] width 412 height 43
type textarea "d"
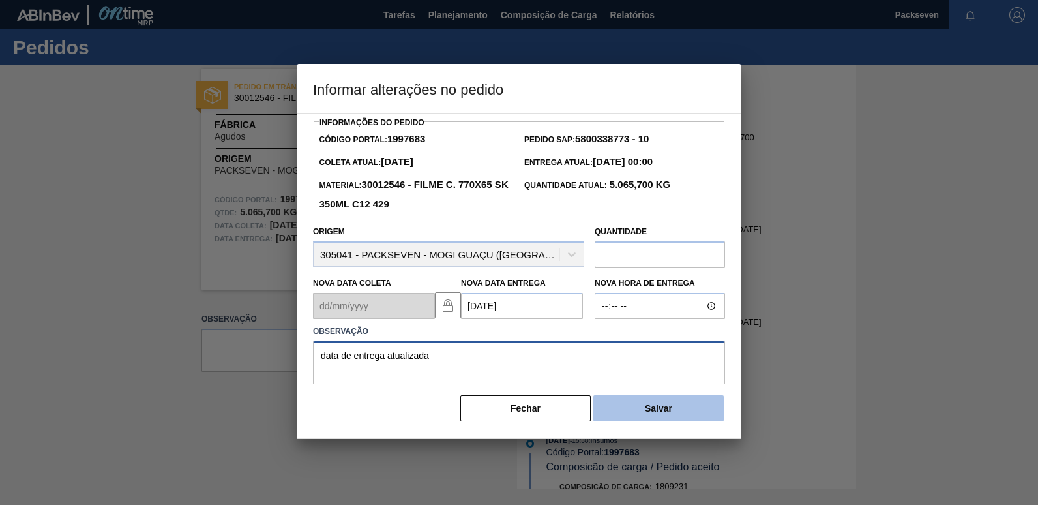
type textarea "data de entrega atualizada"
click at [663, 410] on button "Salvar" at bounding box center [658, 408] width 130 height 26
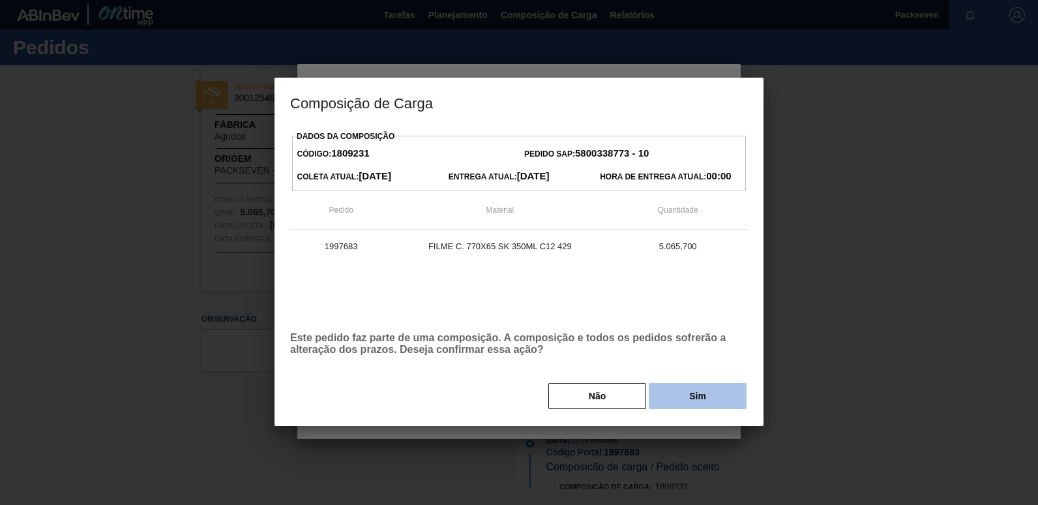
click at [688, 387] on button "Sim" at bounding box center [698, 396] width 98 height 26
